Goal: Transaction & Acquisition: Purchase product/service

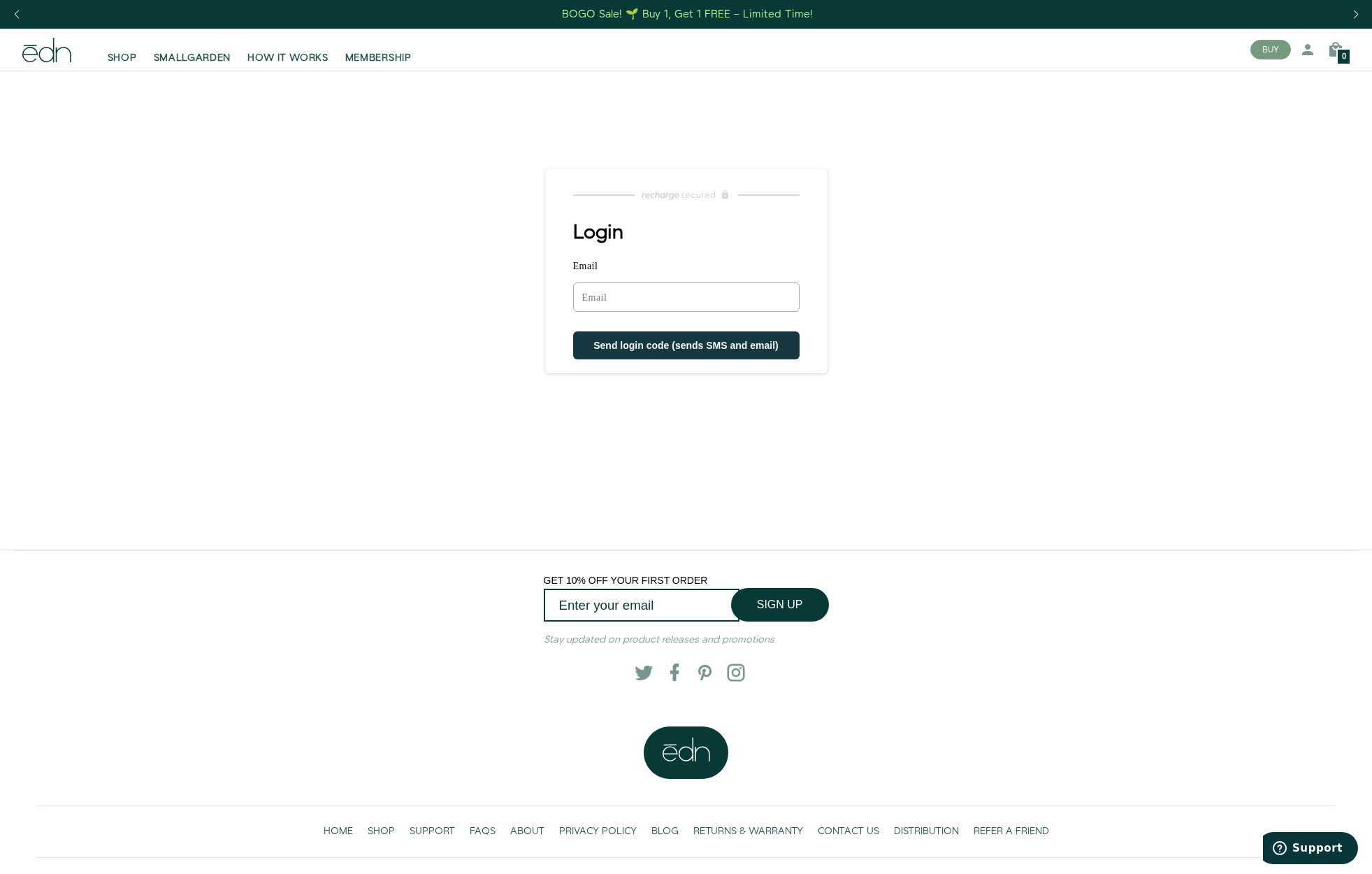
click at [649, 298] on input "Email" at bounding box center [686, 297] width 227 height 29
type input "kimberly.sargent@icloud.com"
click at [641, 353] on button "Send login code (sends SMS and email)" at bounding box center [686, 347] width 227 height 28
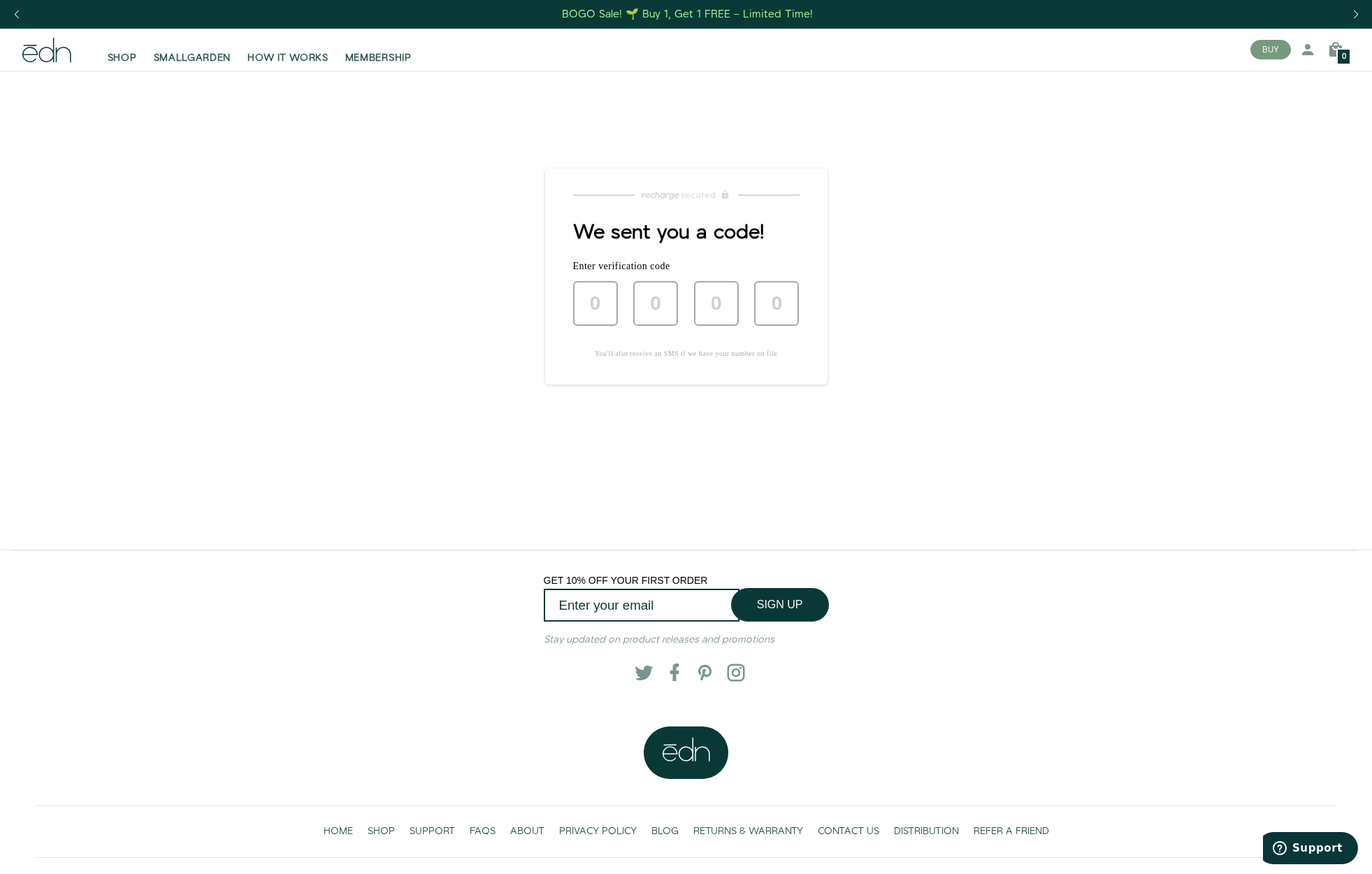
type input "2"
type input "3"
type input "2"
type input "5"
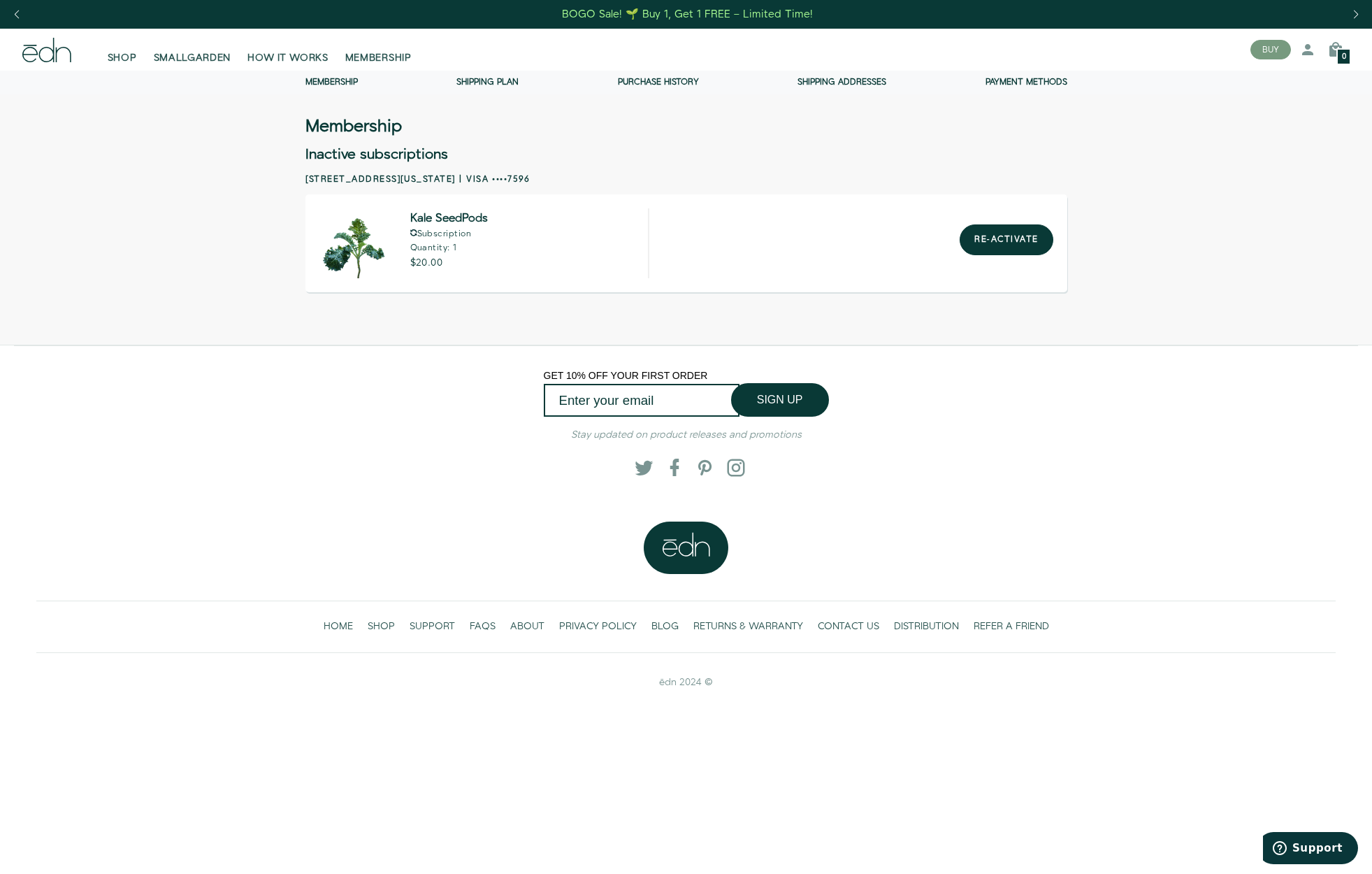
click at [335, 81] on link "Membership" at bounding box center [331, 82] width 53 height 12
click at [663, 79] on link "Purchase history" at bounding box center [658, 82] width 81 height 12
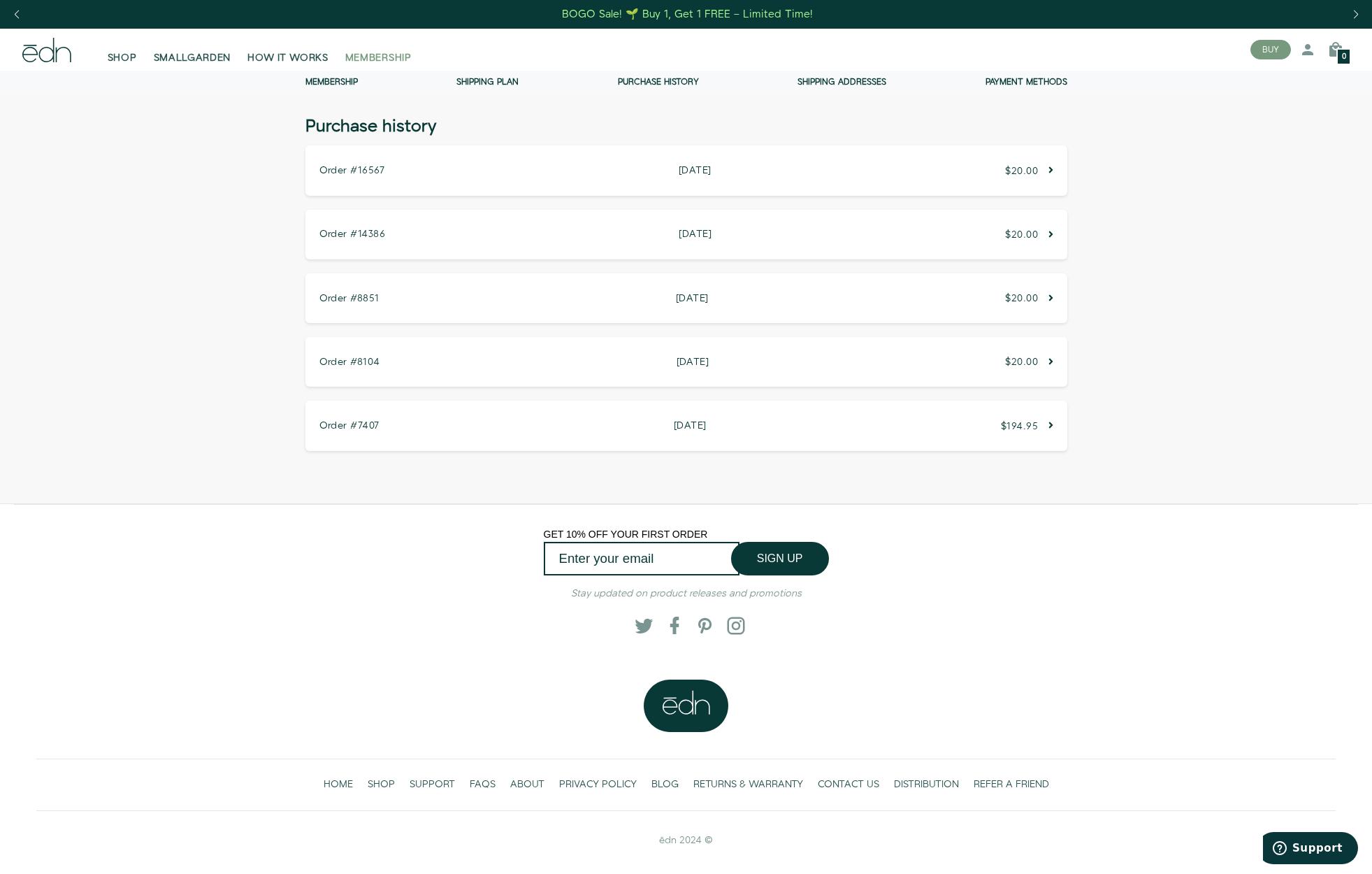
click at [391, 58] on span "MEMBERSHIP" at bounding box center [378, 58] width 67 height 14
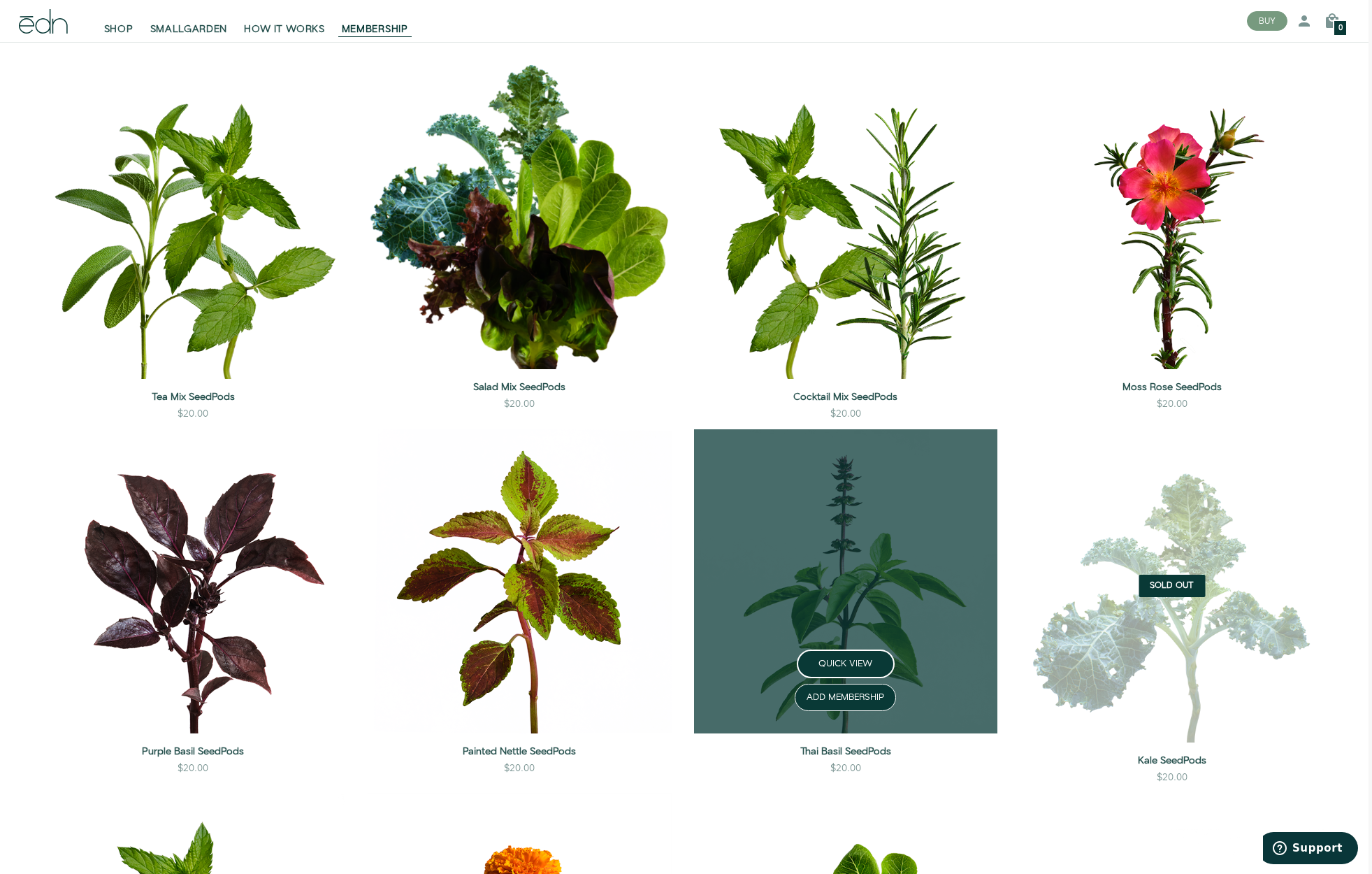
scroll to position [1235, 4]
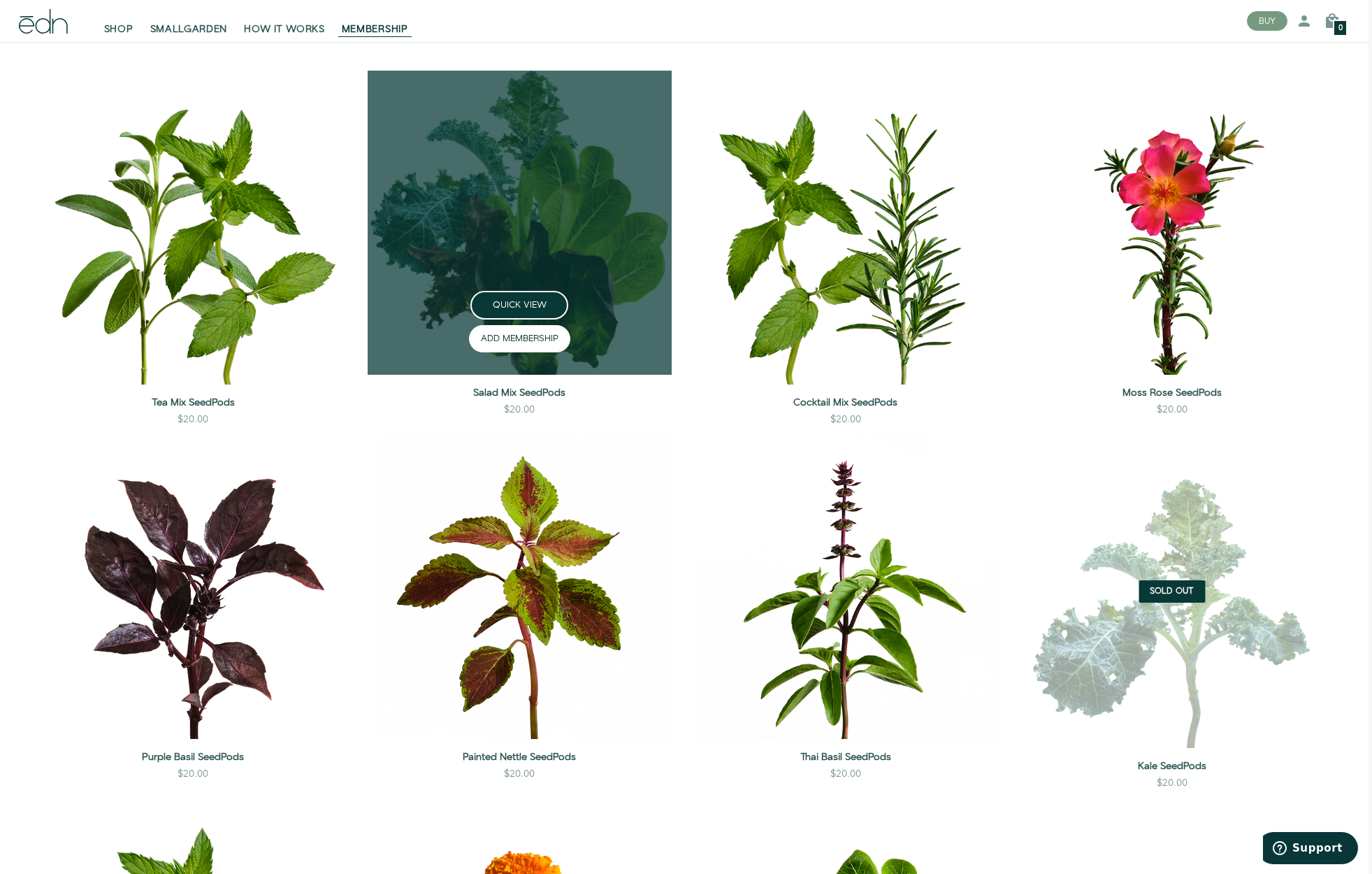
click at [524, 352] on button "ADD MEMBERSHIP" at bounding box center [519, 338] width 101 height 27
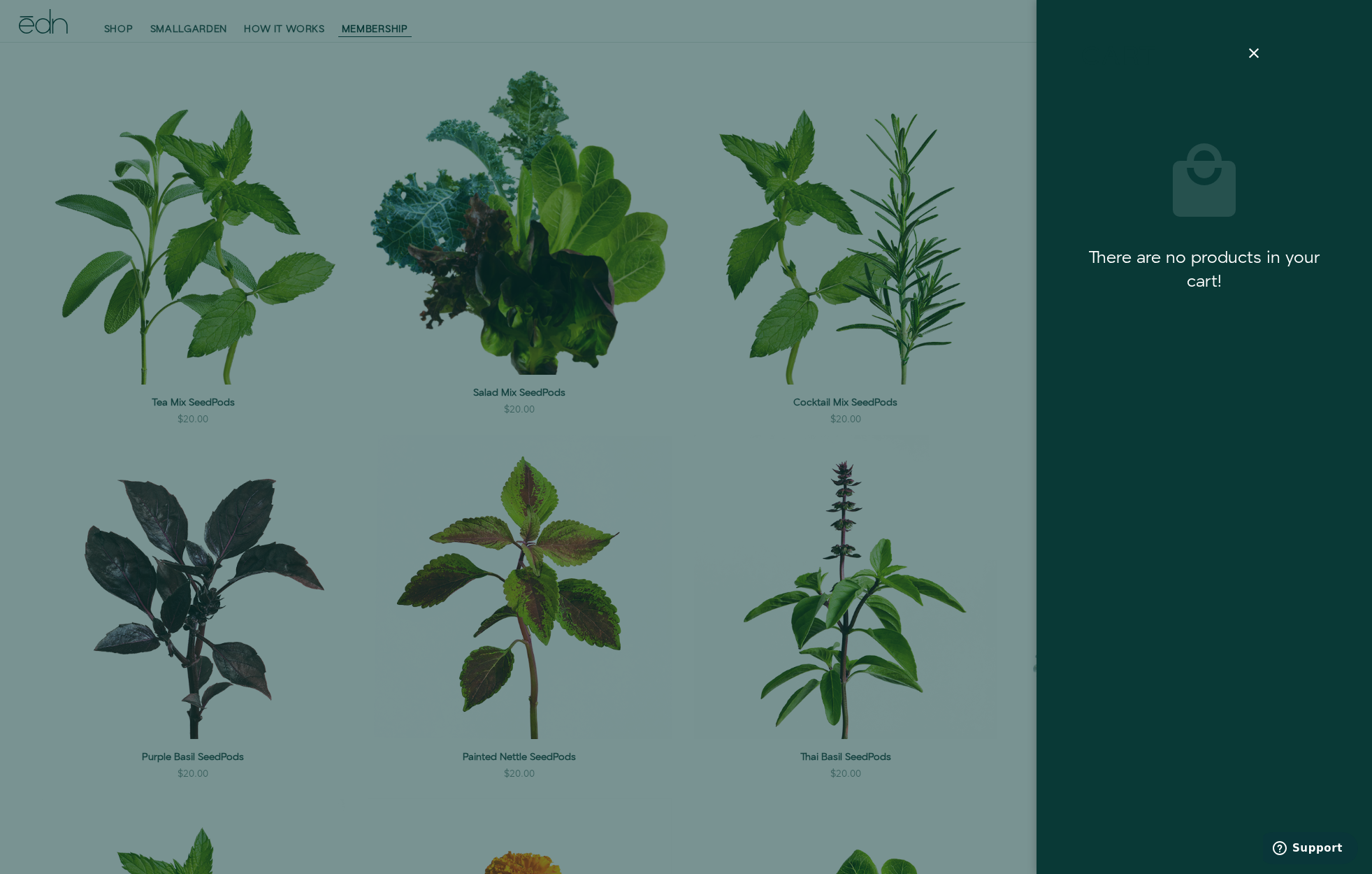
click at [507, 417] on div at bounding box center [686, 437] width 1372 height 874
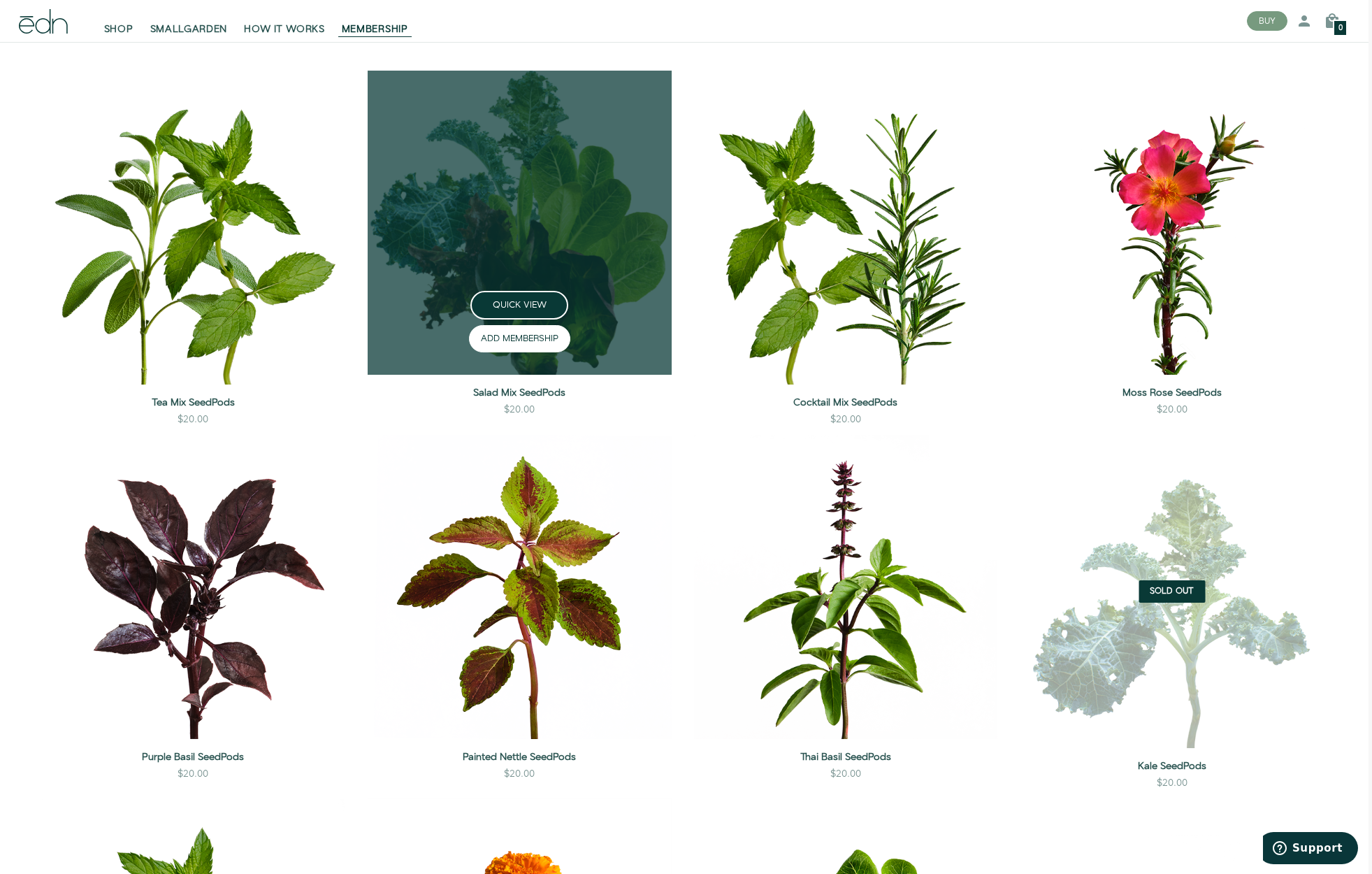
click at [517, 352] on button "ADD MEMBERSHIP" at bounding box center [519, 338] width 101 height 27
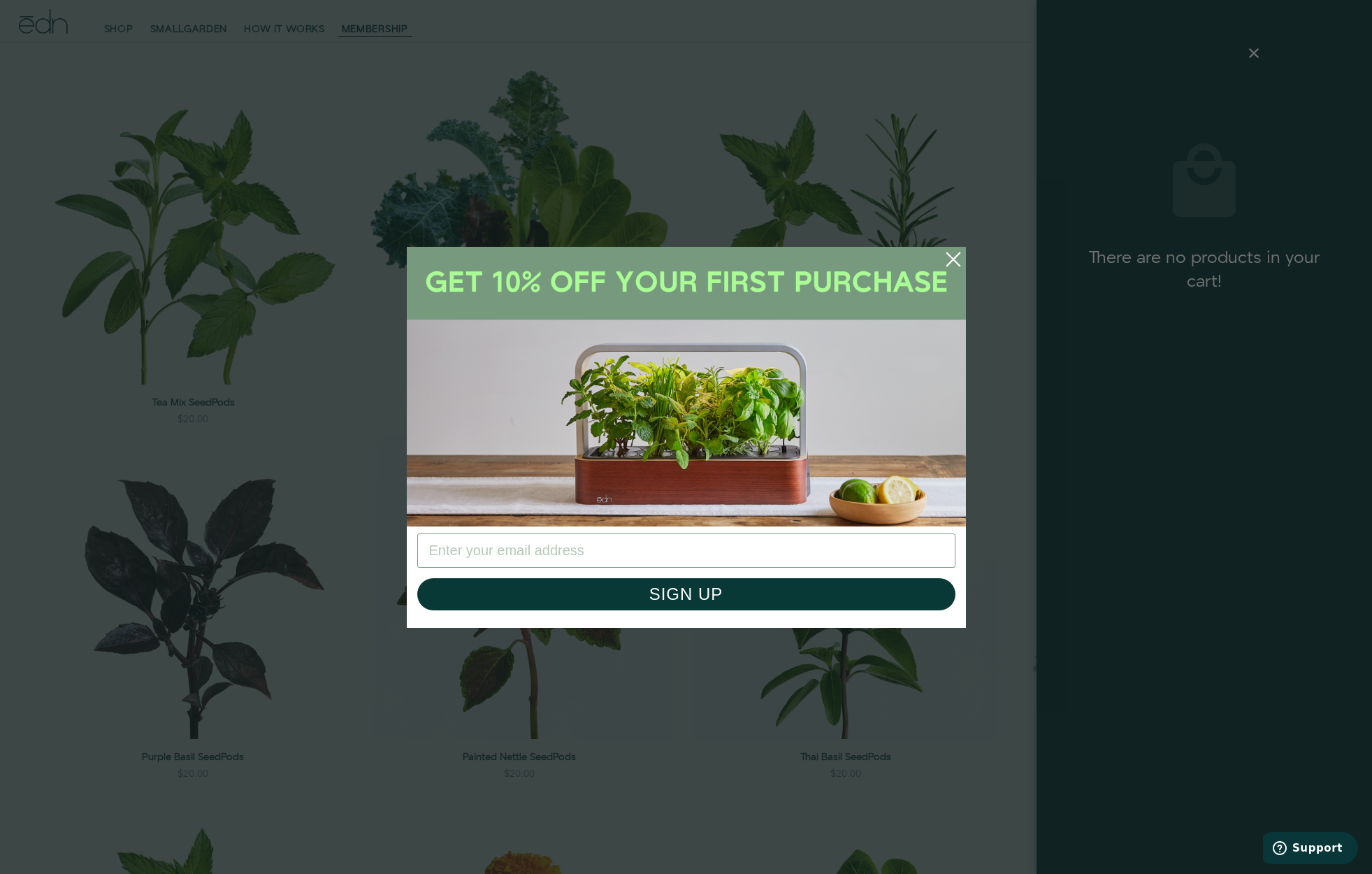
click at [950, 254] on circle "Close dialog" at bounding box center [953, 259] width 31 height 31
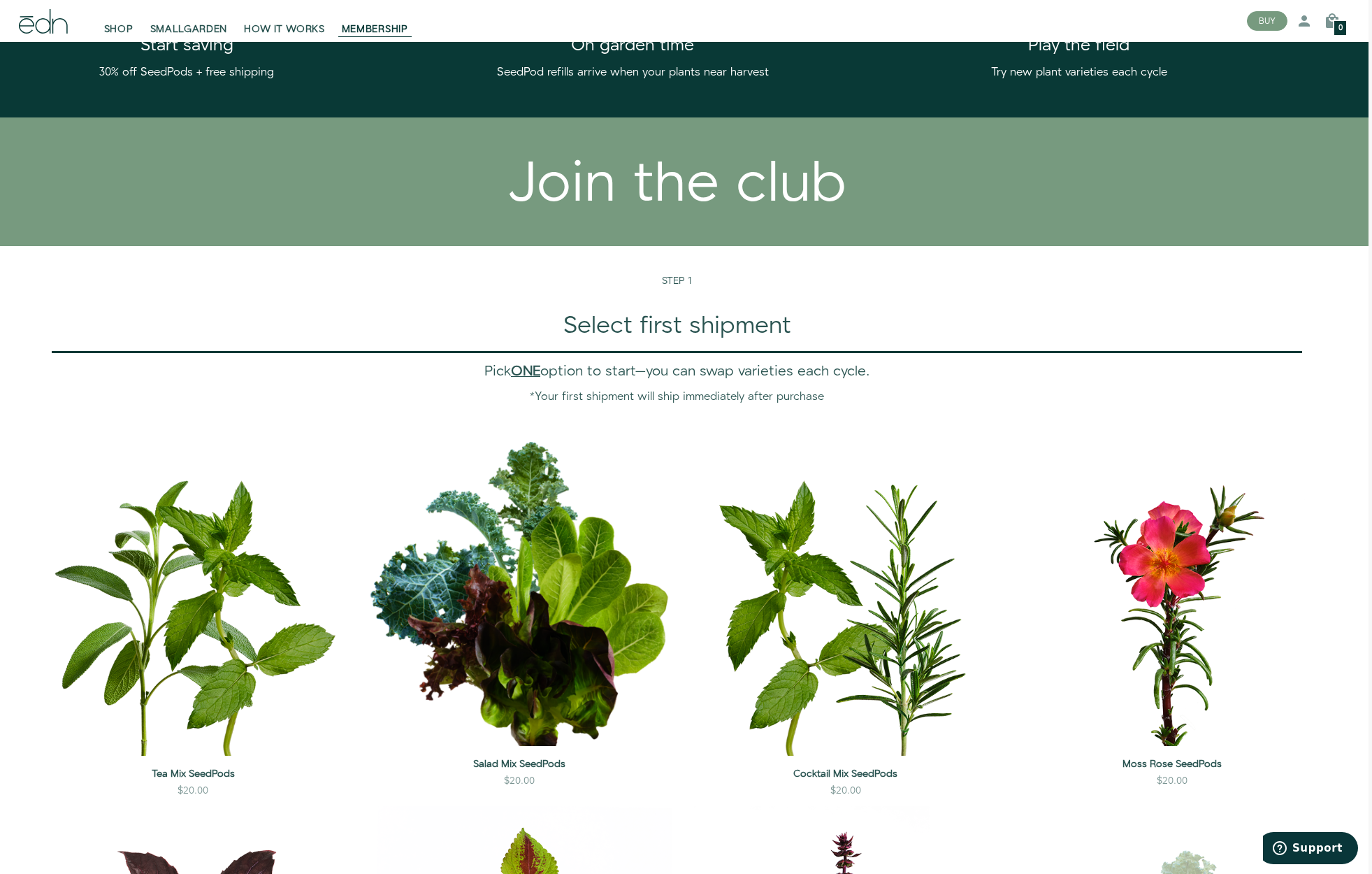
scroll to position [887, 4]
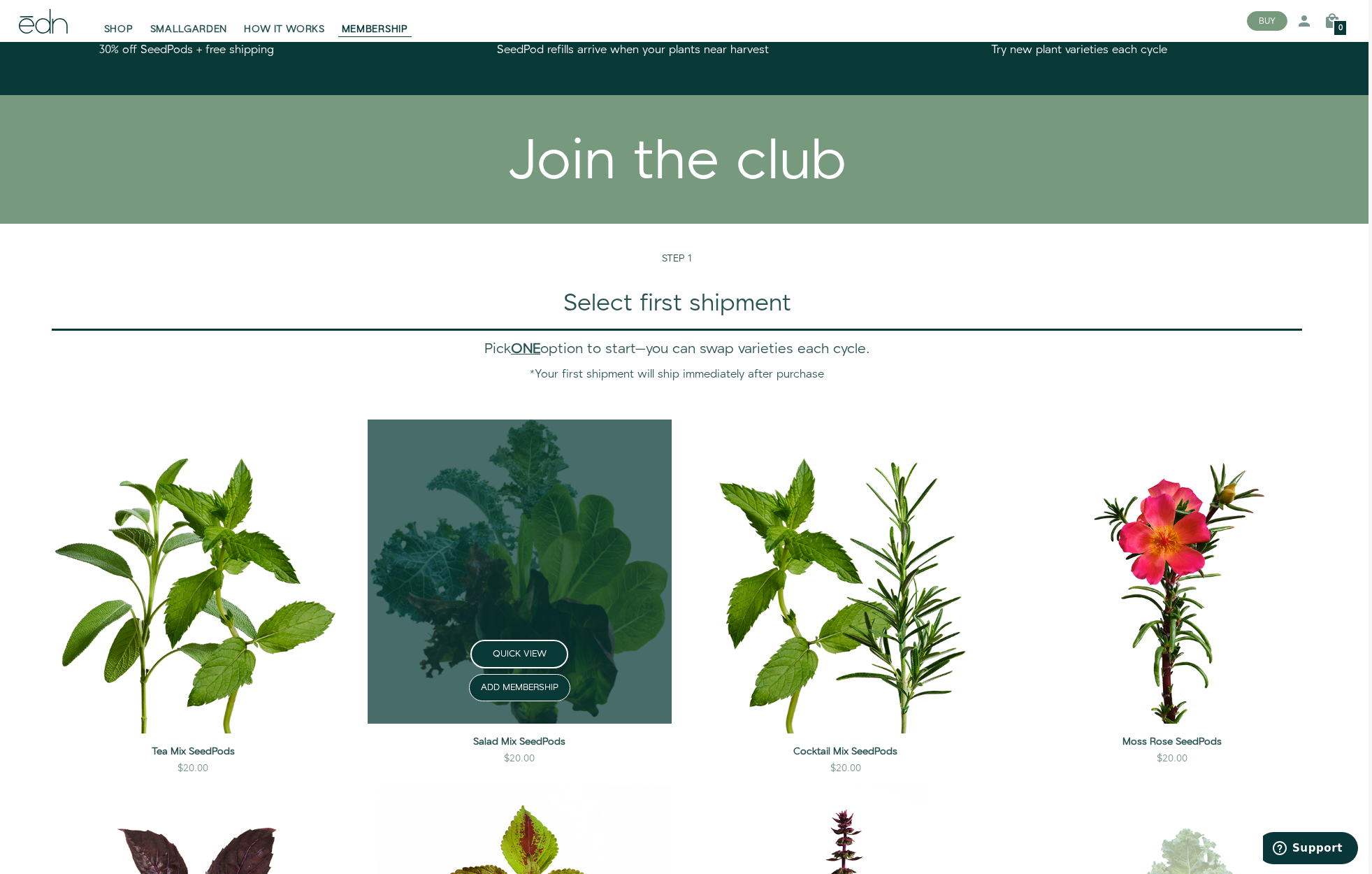
click at [540, 592] on link at bounding box center [519, 571] width 304 height 304
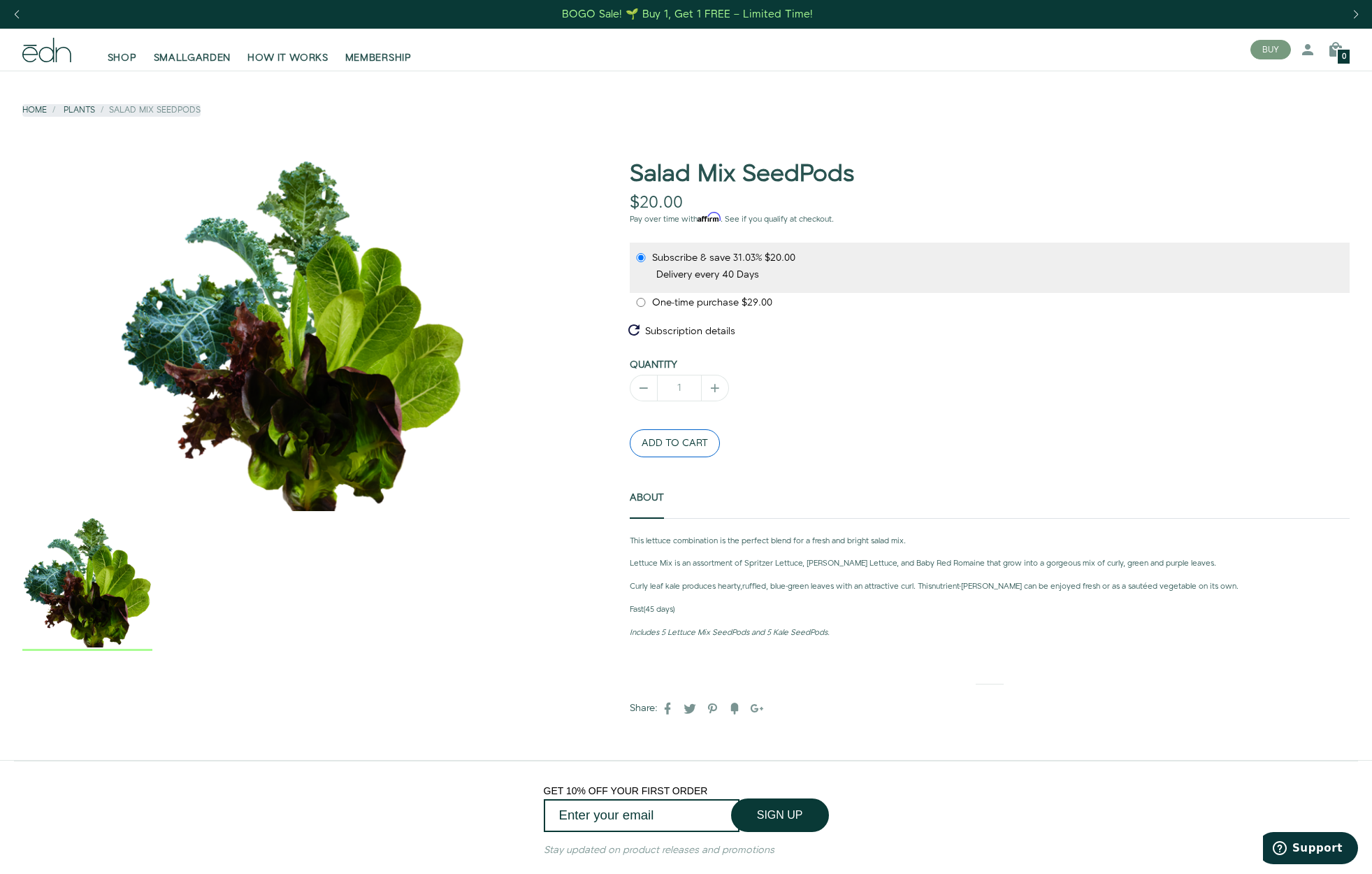
click at [685, 444] on button "ADD TO CART" at bounding box center [674, 443] width 90 height 28
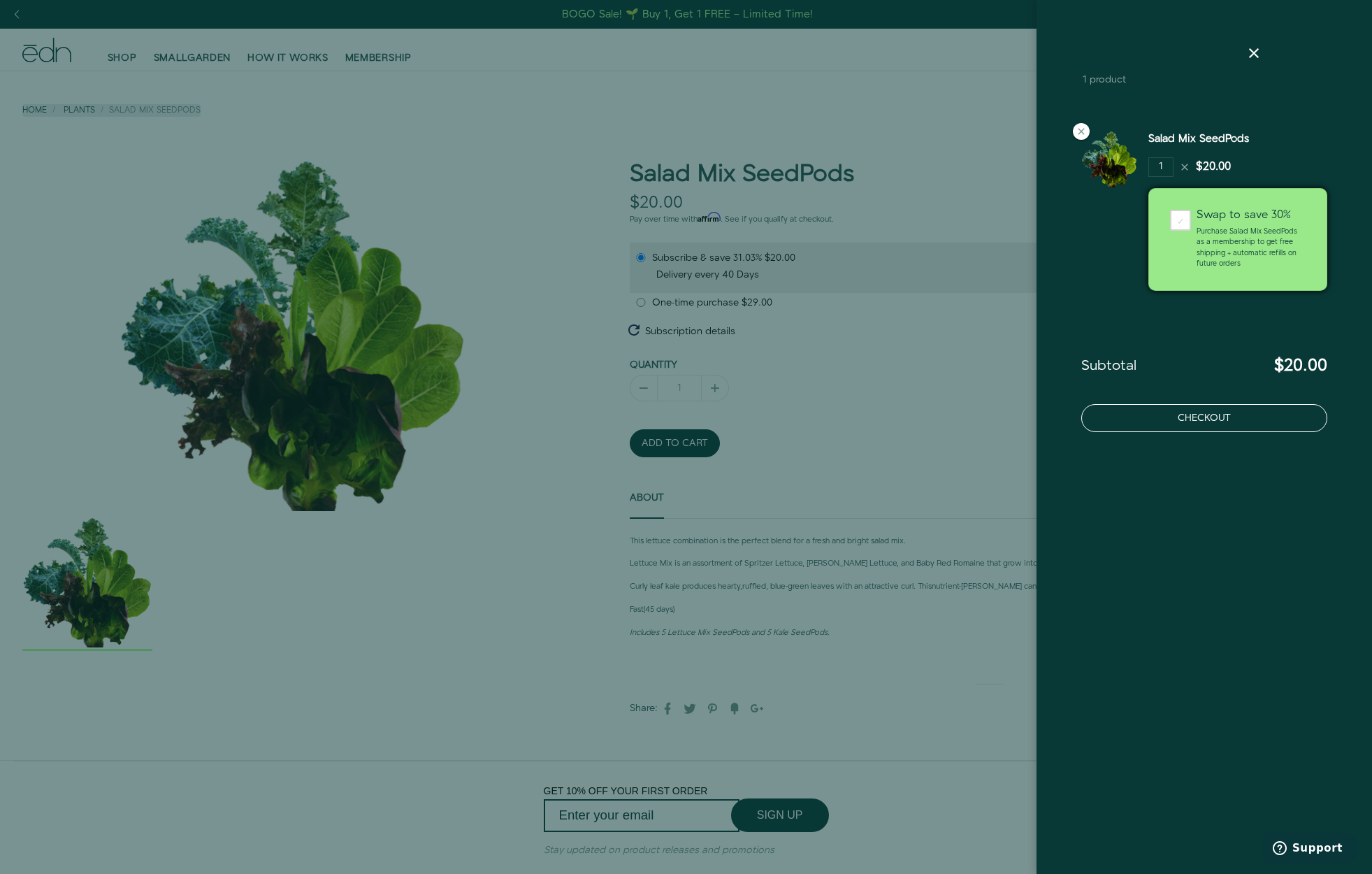
click at [1213, 416] on button "Checkout" at bounding box center [1204, 418] width 246 height 28
